Goal: Task Accomplishment & Management: Manage account settings

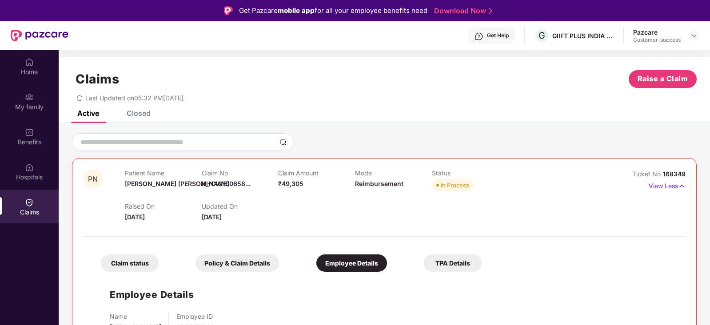
scroll to position [44, 0]
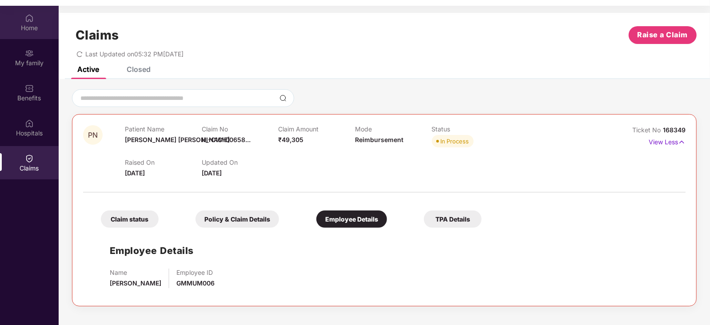
click at [39, 34] on div "Home" at bounding box center [29, 22] width 59 height 33
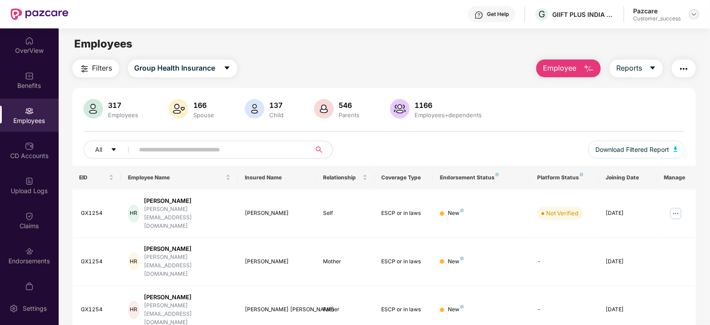
click at [692, 16] on img at bounding box center [693, 14] width 7 height 7
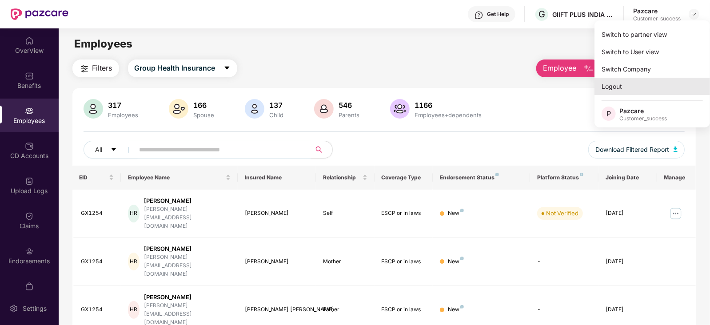
click at [623, 83] on div "Logout" at bounding box center [651, 86] width 115 height 17
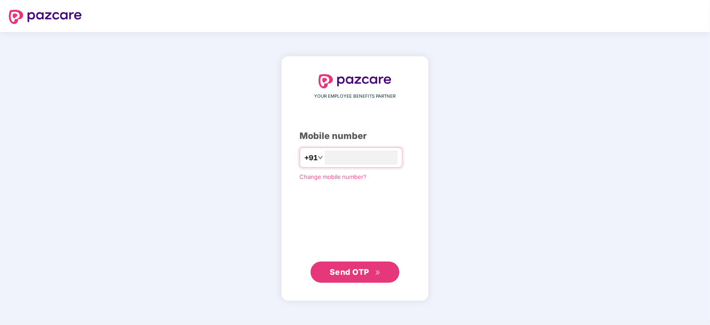
type input "**********"
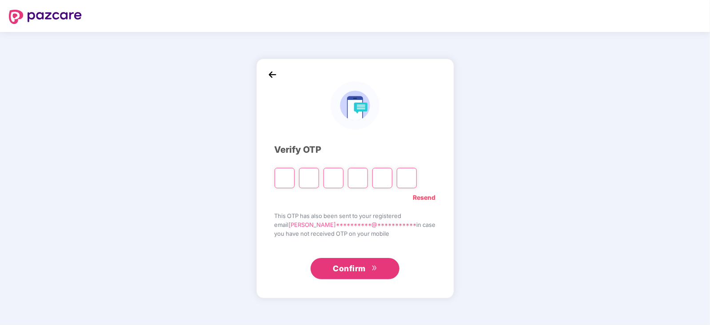
type input "*"
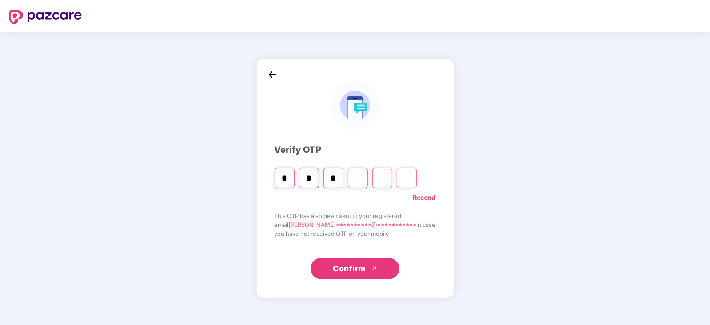
type input "*"
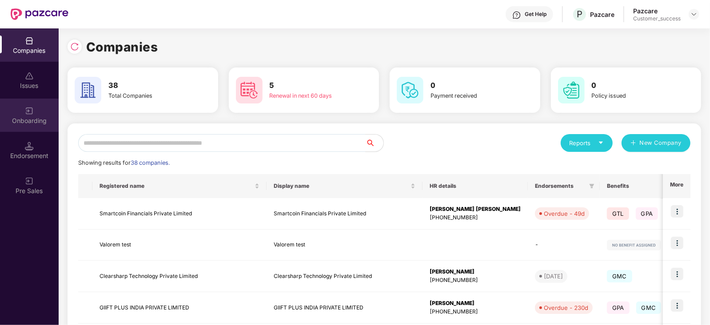
click at [29, 124] on div "Onboarding" at bounding box center [29, 120] width 59 height 9
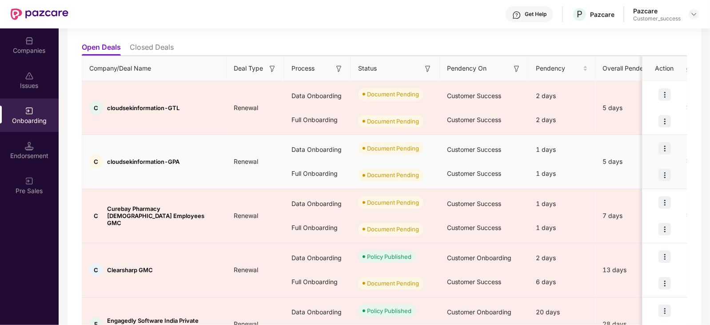
scroll to position [148, 0]
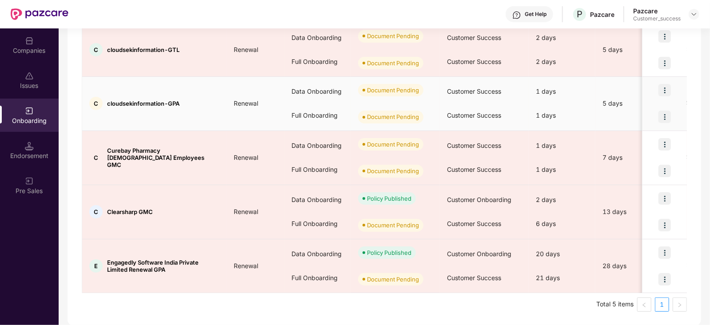
click at [234, 122] on td "Renewal" at bounding box center [256, 104] width 58 height 54
